Goal: Check status: Check status

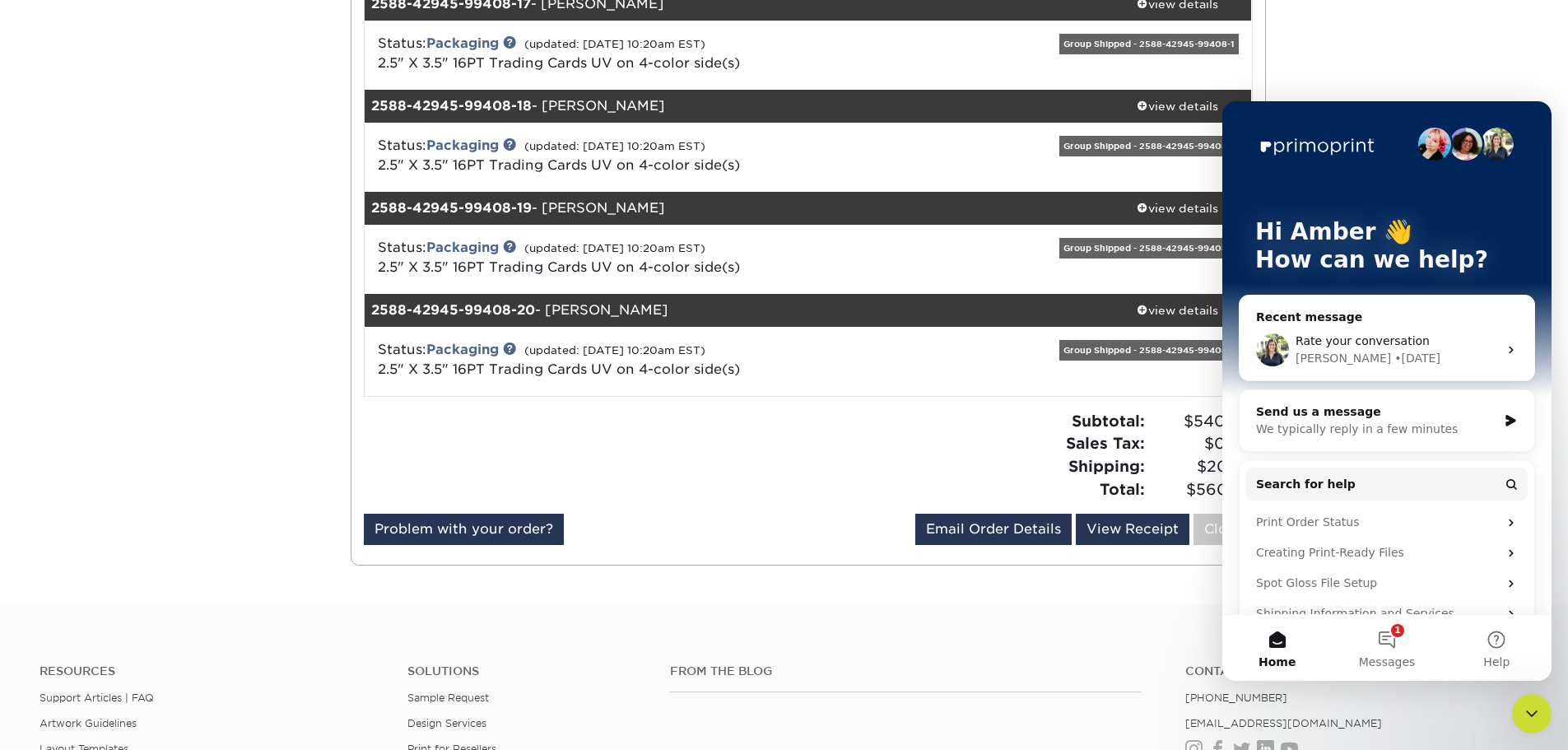
click at [1532, 704] on icon "Close Intercom Messenger" at bounding box center [1532, 714] width 20 height 20
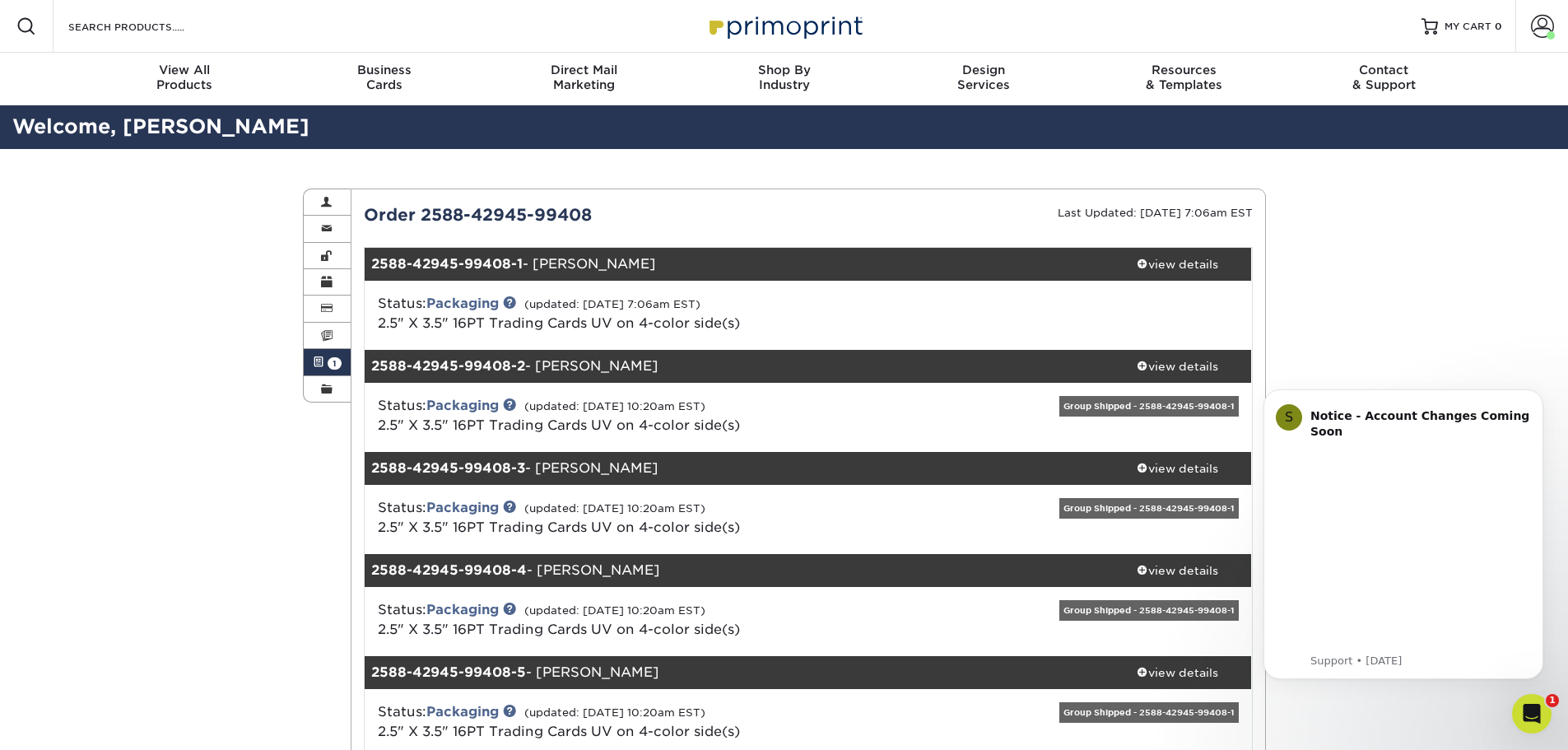
click at [1516, 723] on div "Open Intercom Messenger" at bounding box center [1532, 714] width 55 height 55
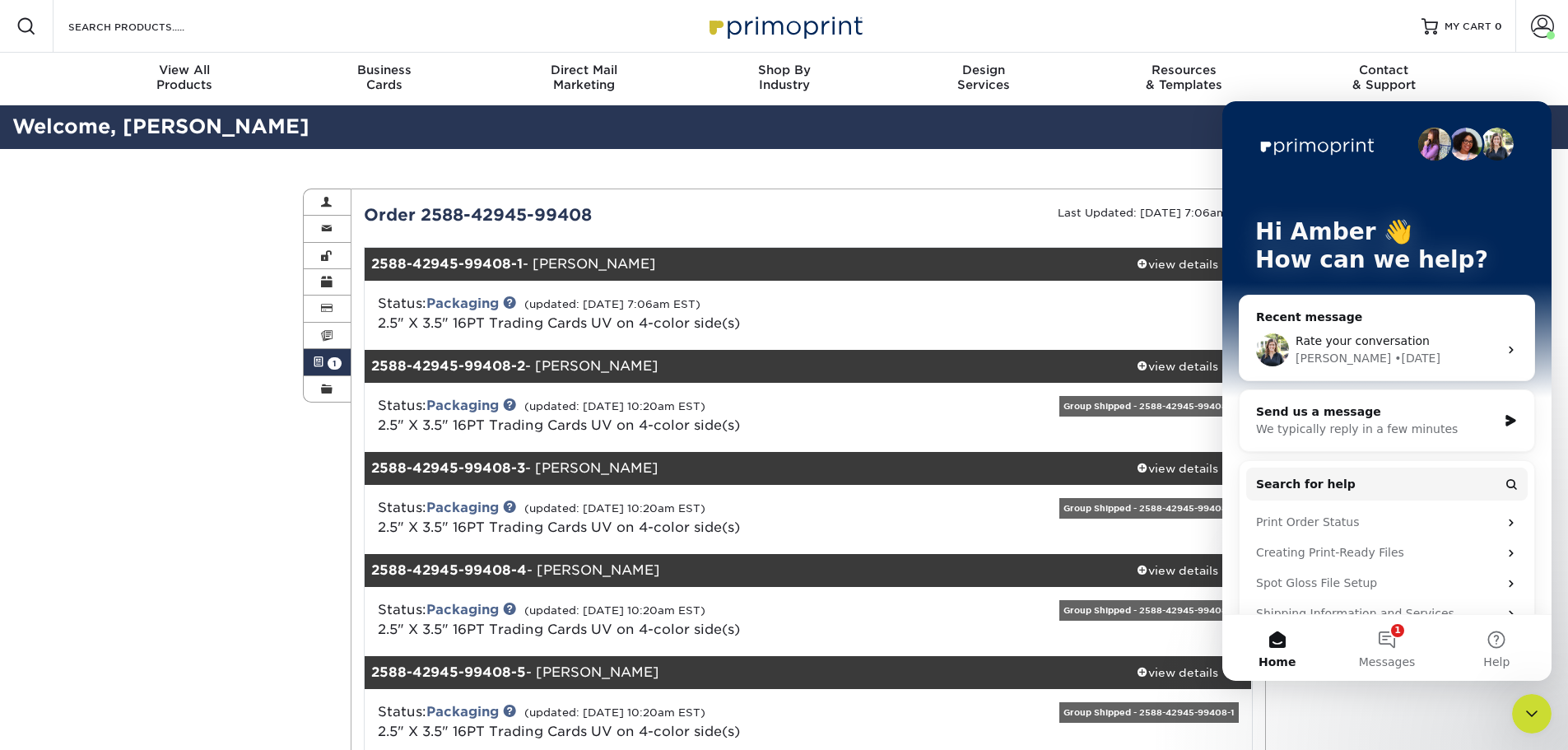
click at [1523, 709] on icon "Close Intercom Messenger" at bounding box center [1532, 714] width 20 height 20
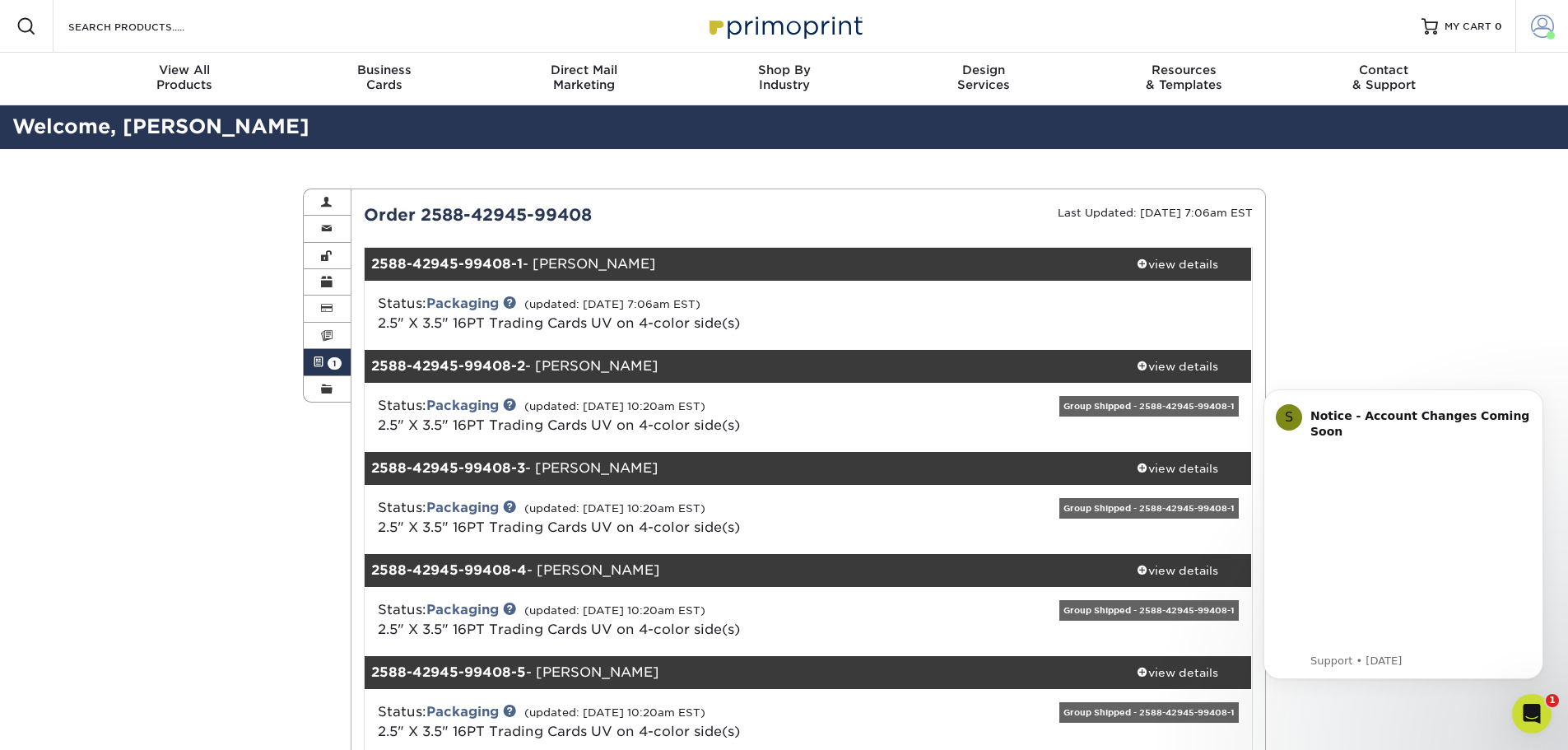
click at [1540, 11] on link "Account" at bounding box center [1542, 27] width 53 height 53
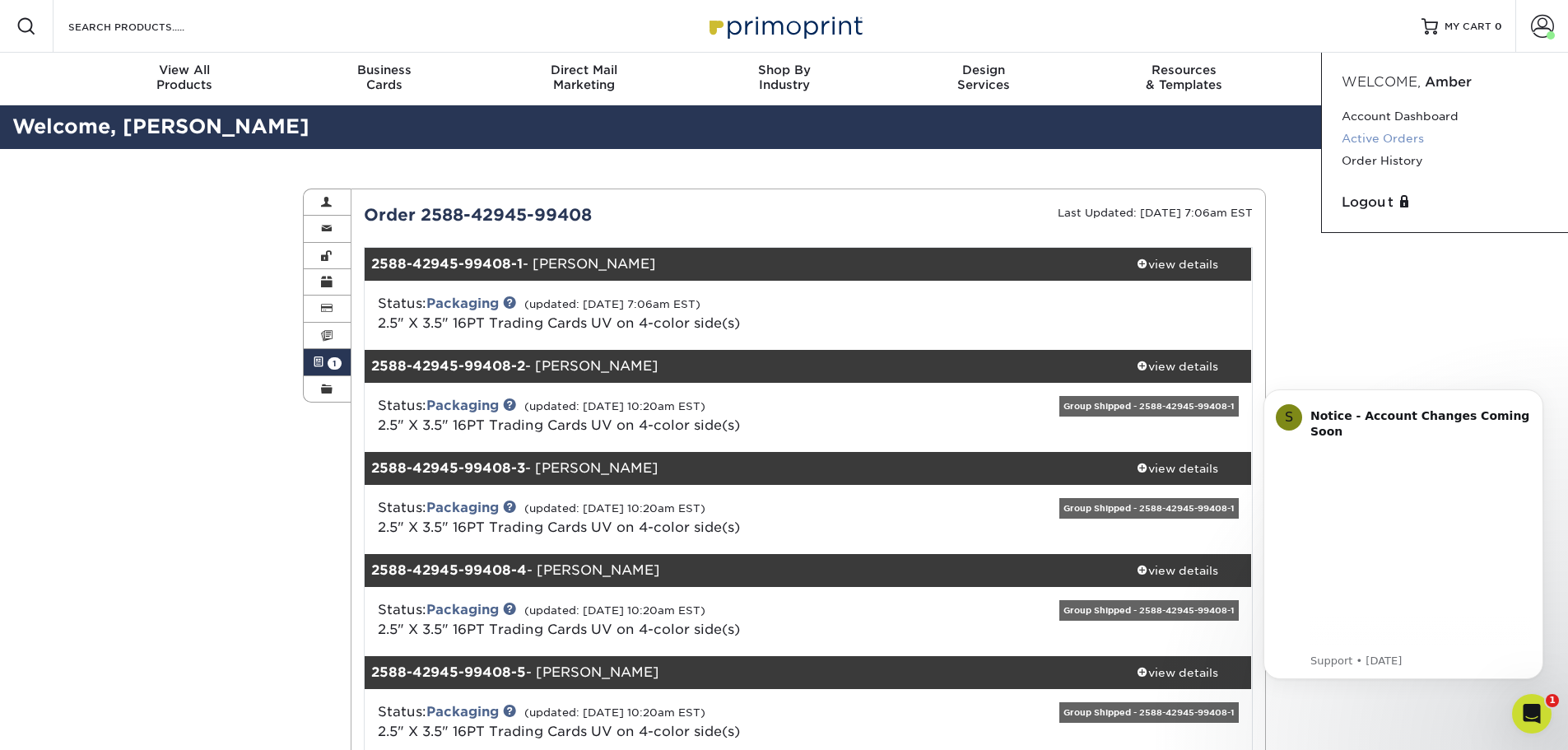
click at [1409, 134] on link "Active Orders" at bounding box center [1444, 139] width 206 height 22
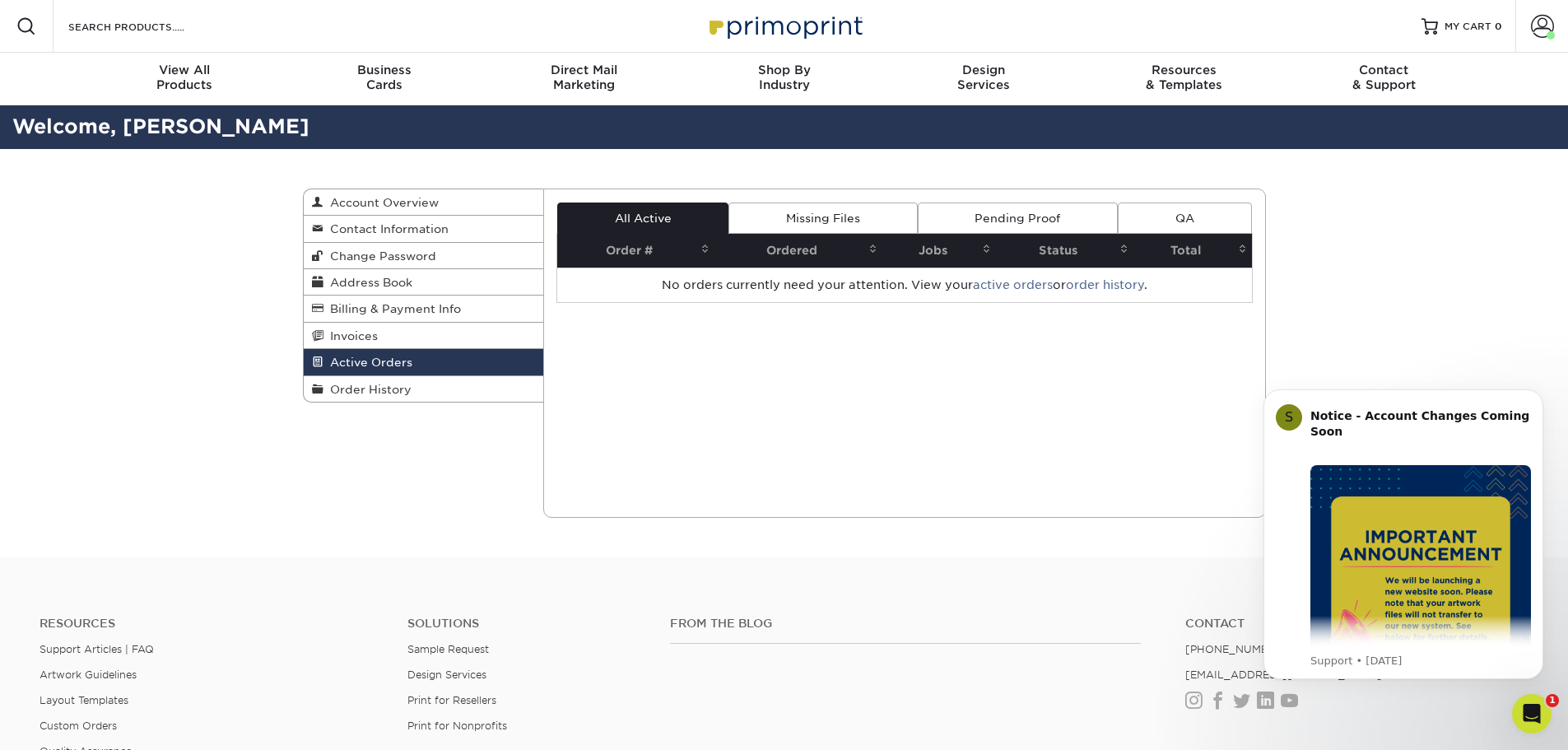
drag, startPoint x: 390, startPoint y: 368, endPoint x: 383, endPoint y: 375, distance: 9.9
click at [390, 368] on span "Active Orders" at bounding box center [367, 363] width 89 height 13
click at [379, 386] on span "Order History" at bounding box center [367, 390] width 88 height 13
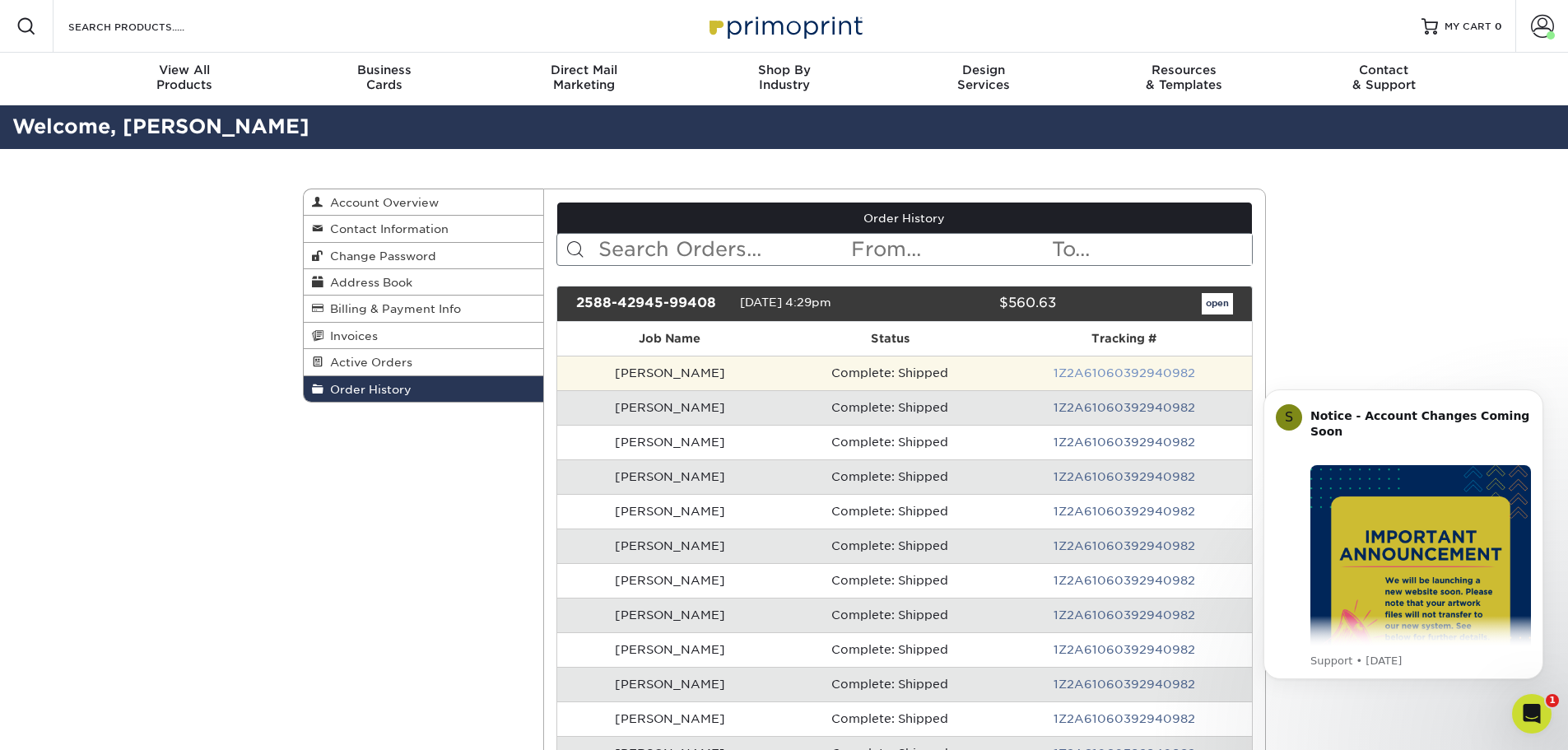
click at [1135, 372] on link "1Z2A61060392940982" at bounding box center [1124, 373] width 142 height 13
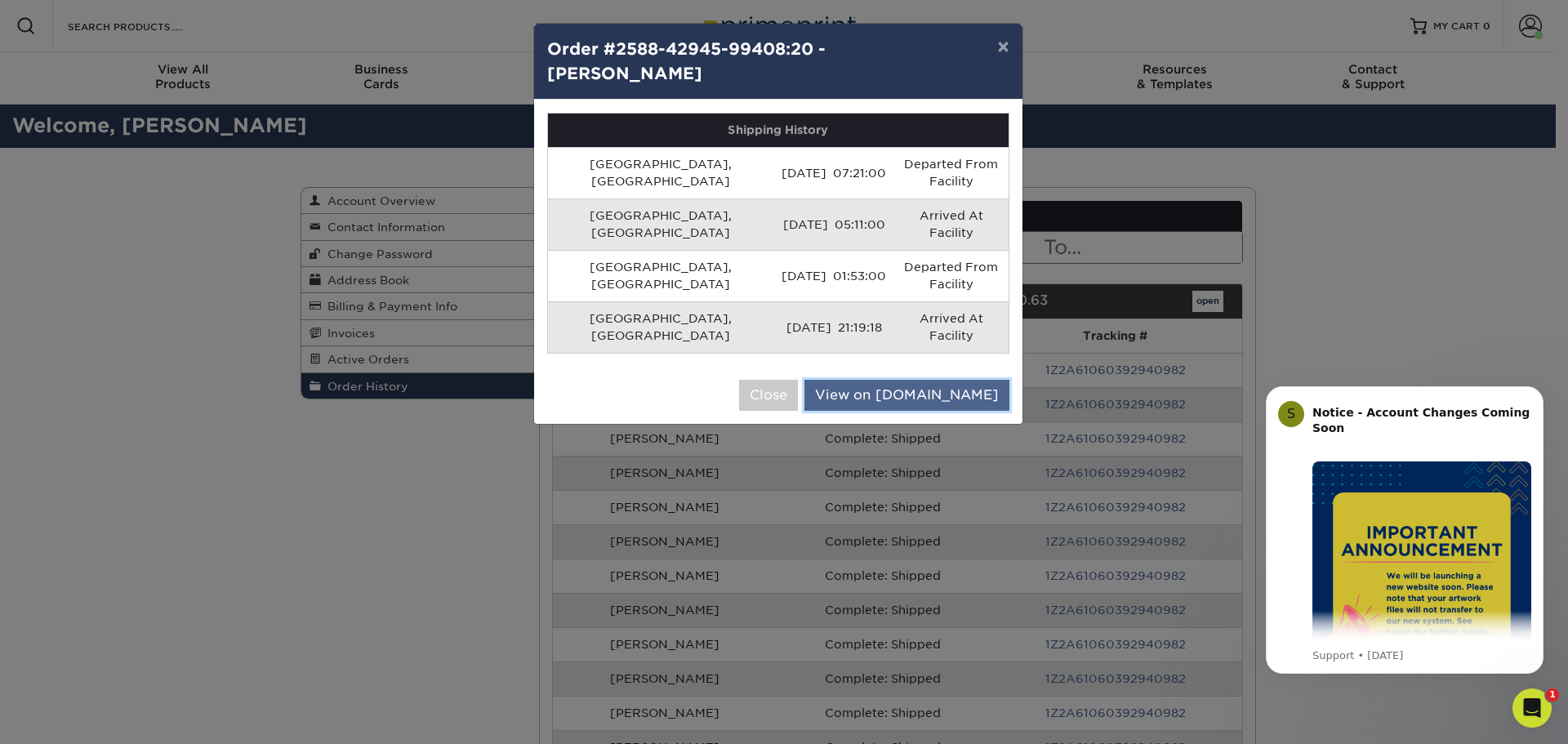
click at [922, 380] on link "View on UPS.com" at bounding box center [907, 396] width 205 height 31
